Goal: Find specific page/section: Find specific page/section

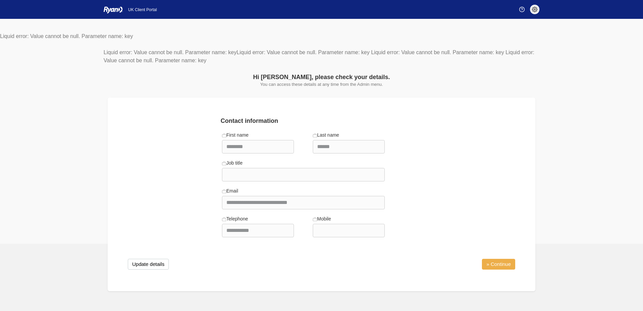
click at [500, 261] on link "» Continue" at bounding box center [498, 263] width 33 height 11
